Goal: Information Seeking & Learning: Learn about a topic

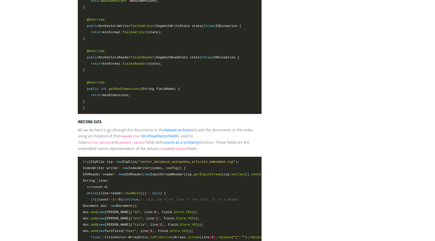
scroll to position [984, 0]
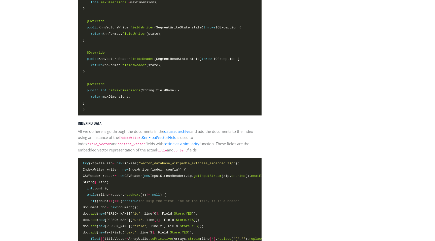
drag, startPoint x: 78, startPoint y: 131, endPoint x: 180, endPoint y: 149, distance: 103.9
click at [180, 149] on p "All we do here is go through the documents in the dataset archive and add the d…" at bounding box center [170, 140] width 184 height 25
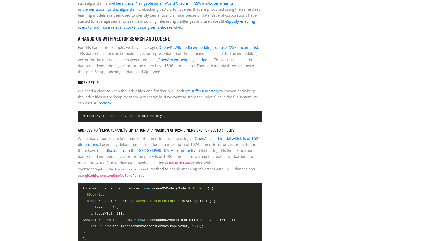
scroll to position [684, 0]
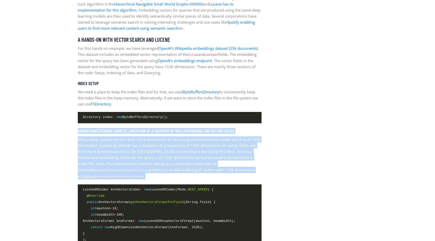
drag, startPoint x: 78, startPoint y: 131, endPoint x: 149, endPoint y: 174, distance: 83.1
click at [149, 174] on p "While many models are less than 1024 dimensions we are using an OpenAI based mo…" at bounding box center [170, 157] width 184 height 43
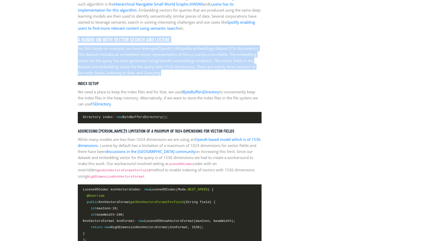
drag, startPoint x: 77, startPoint y: 39, endPoint x: 202, endPoint y: 72, distance: 129.1
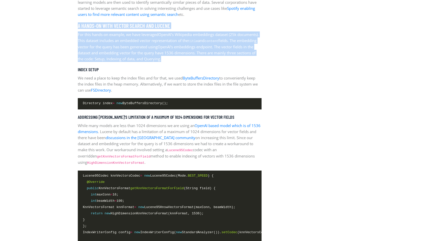
scroll to position [698, 0]
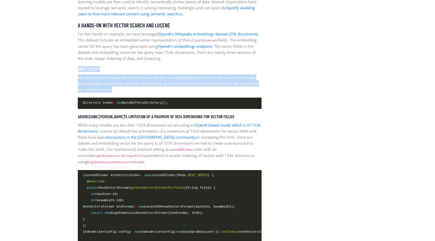
drag, startPoint x: 76, startPoint y: 68, endPoint x: 131, endPoint y: 89, distance: 58.7
click at [131, 89] on p "We need a place to keep the index files and for that, we used ByteBuffersDirect…" at bounding box center [170, 83] width 184 height 18
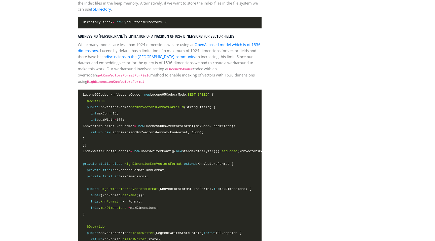
scroll to position [780, 0]
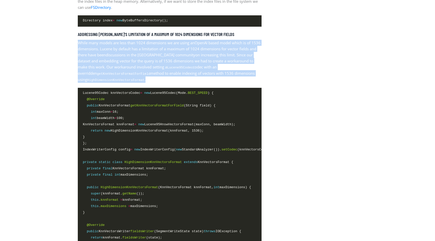
drag, startPoint x: 78, startPoint y: 41, endPoint x: 157, endPoint y: 76, distance: 86.4
click at [157, 76] on p "While many models are less than 1024 dimensions we are using an OpenAI based mo…" at bounding box center [170, 61] width 184 height 43
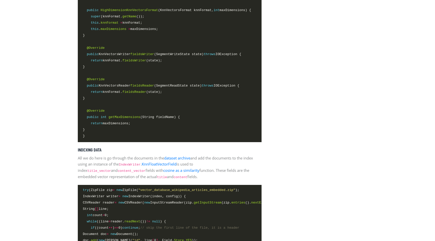
scroll to position [958, 0]
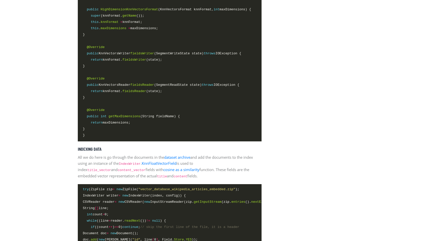
drag, startPoint x: 77, startPoint y: 147, endPoint x: 178, endPoint y: 175, distance: 104.9
click at [178, 175] on div "Tutorials by [PERSON_NAME] / on [DATE] Vector Search with [PERSON_NAME] What is…" at bounding box center [169, 72] width 191 height 1713
click at [178, 175] on p "All we do here is go through the documents in the dataset archive and add the d…" at bounding box center [170, 166] width 184 height 25
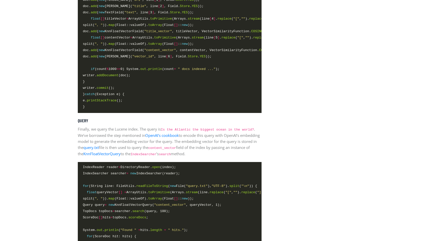
scroll to position [1206, 0]
